Goal: Task Accomplishment & Management: Manage account settings

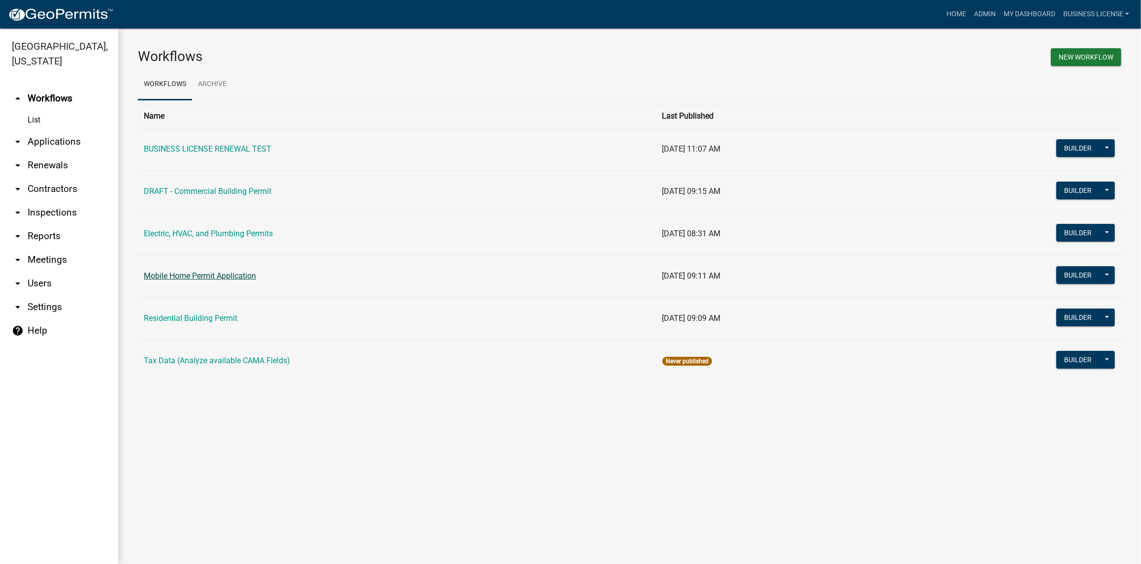
click at [199, 280] on link "Mobile Home Permit Application" at bounding box center [200, 275] width 112 height 9
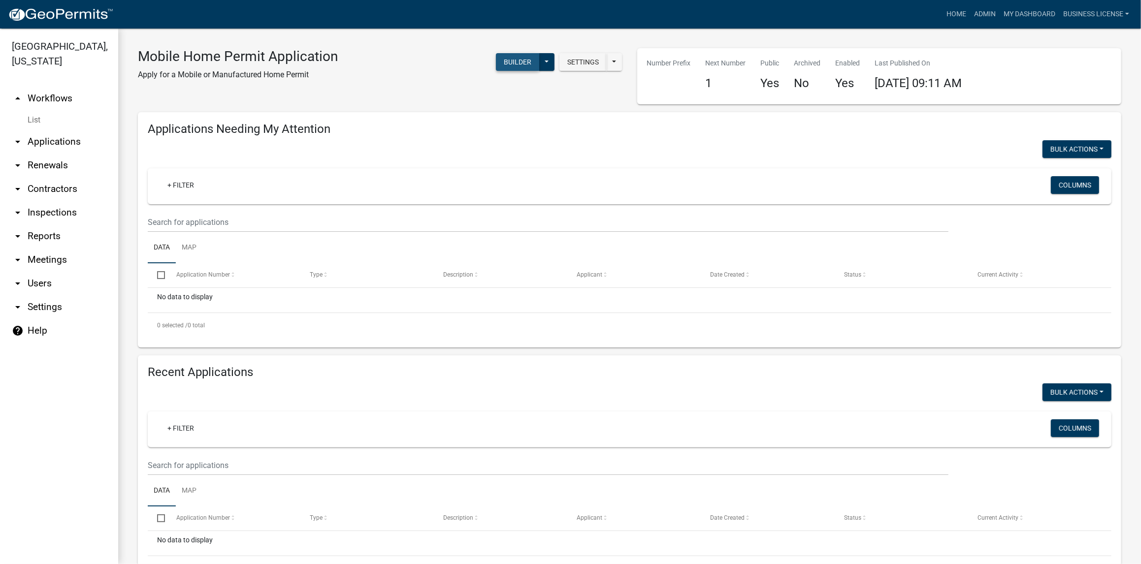
click at [506, 58] on button "Builder" at bounding box center [517, 62] width 43 height 18
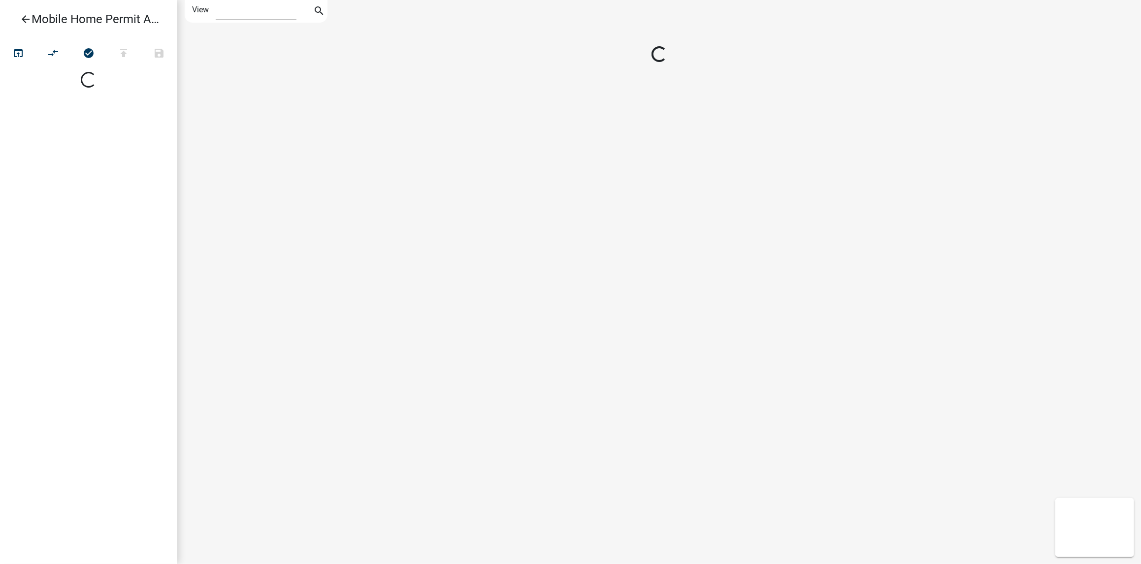
select select "1"
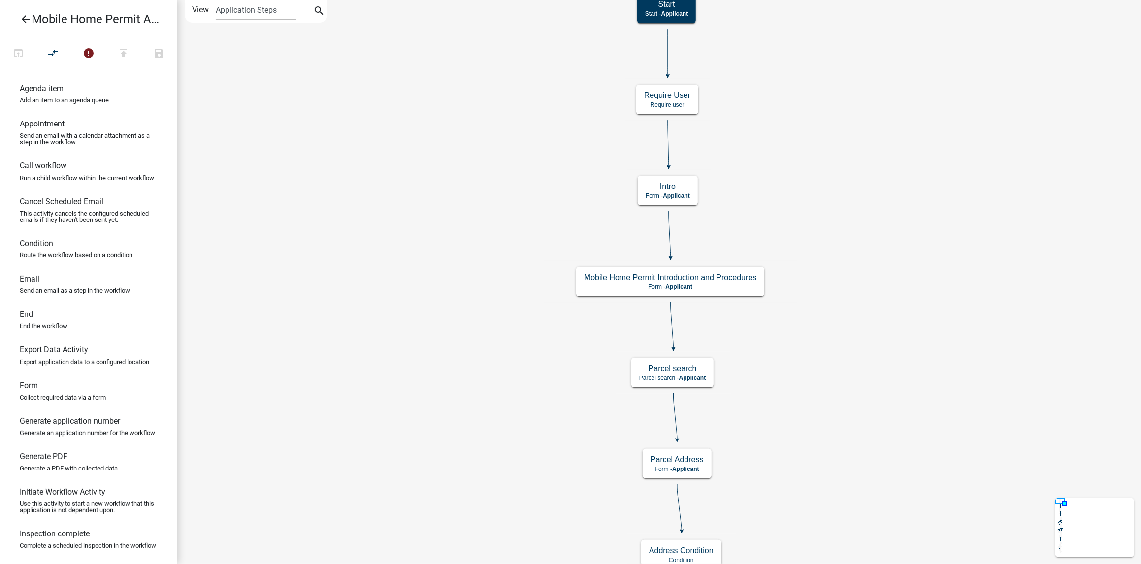
click at [26, 20] on icon "arrow_back" at bounding box center [26, 20] width 12 height 14
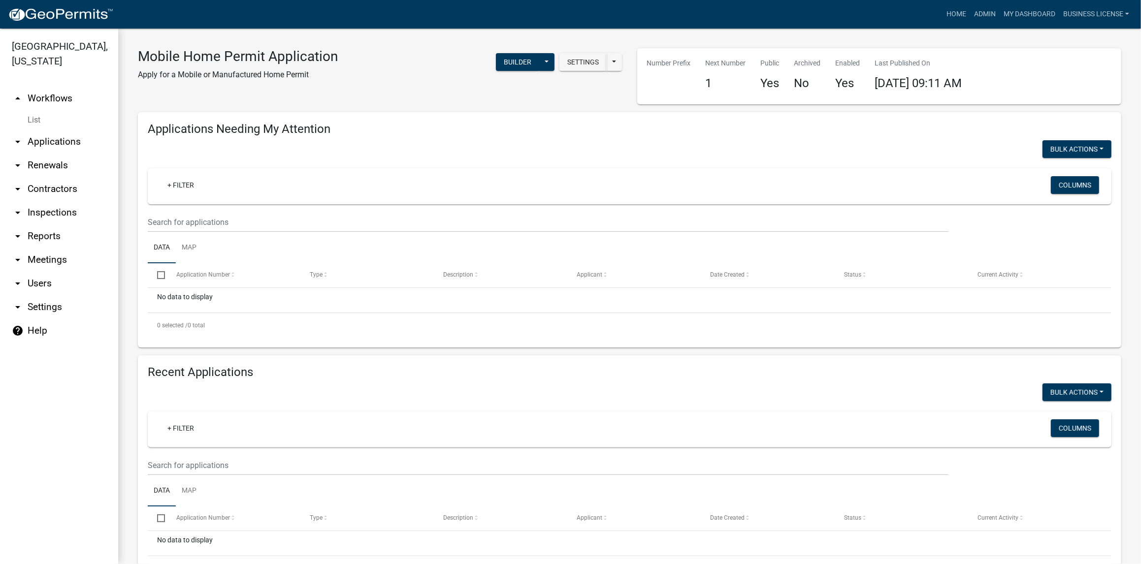
click at [42, 192] on link "arrow_drop_down Contractors" at bounding box center [59, 189] width 118 height 24
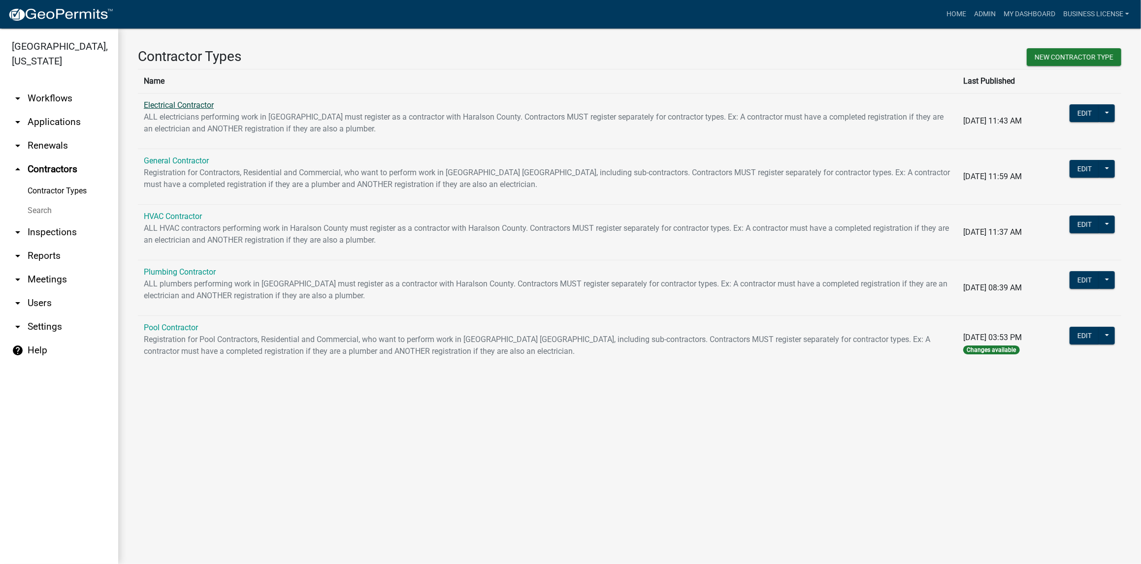
click at [162, 105] on link "Electrical Contractor" at bounding box center [179, 104] width 70 height 9
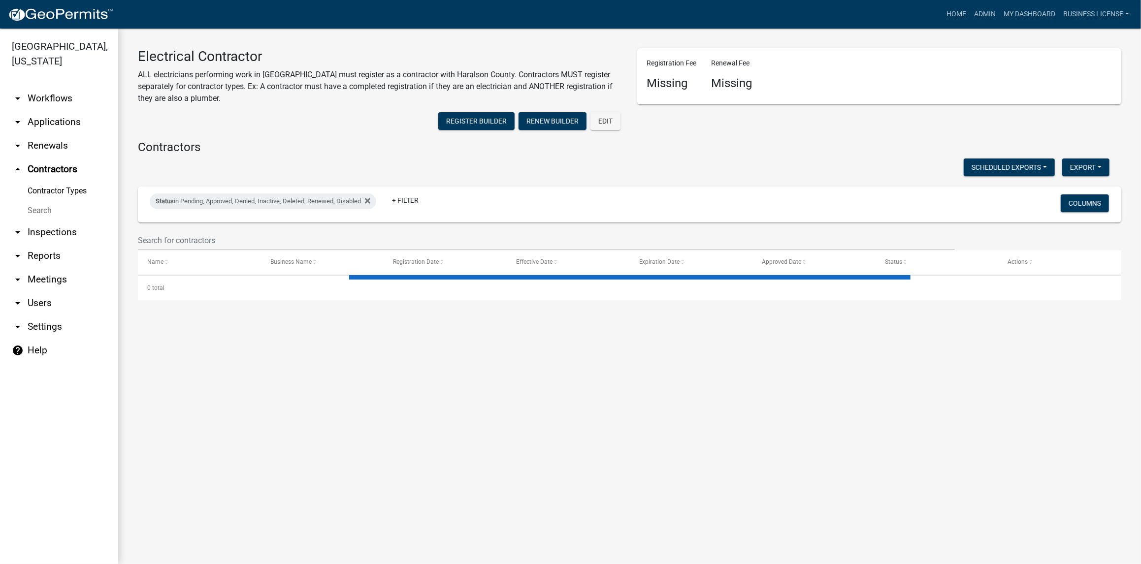
select select "2: 50"
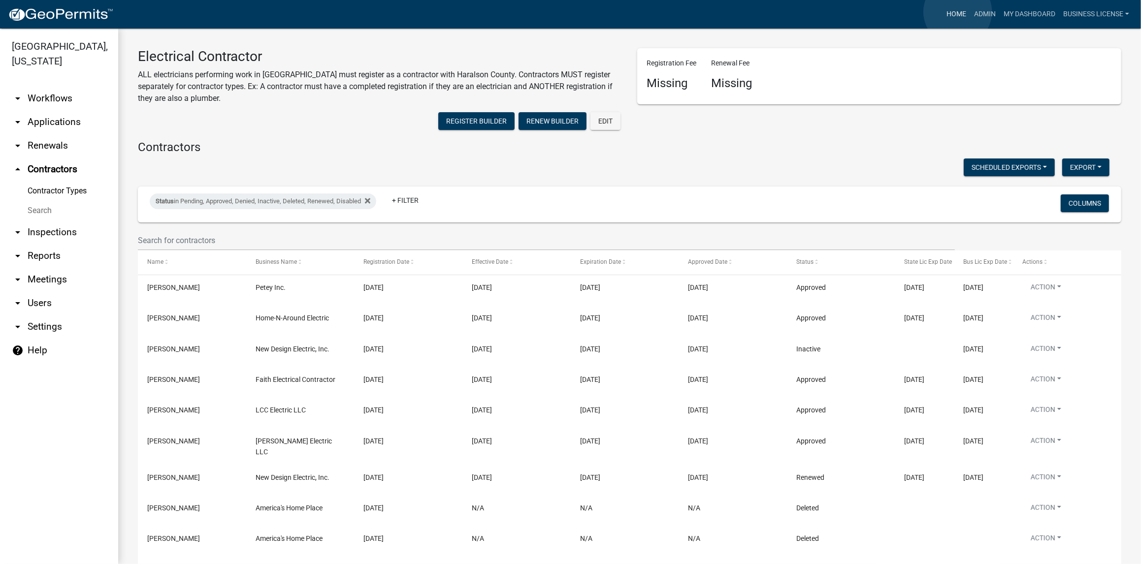
click at [958, 11] on link "Home" at bounding box center [957, 14] width 28 height 19
